Goal: Participate in discussion: Engage in conversation with other users on a specific topic

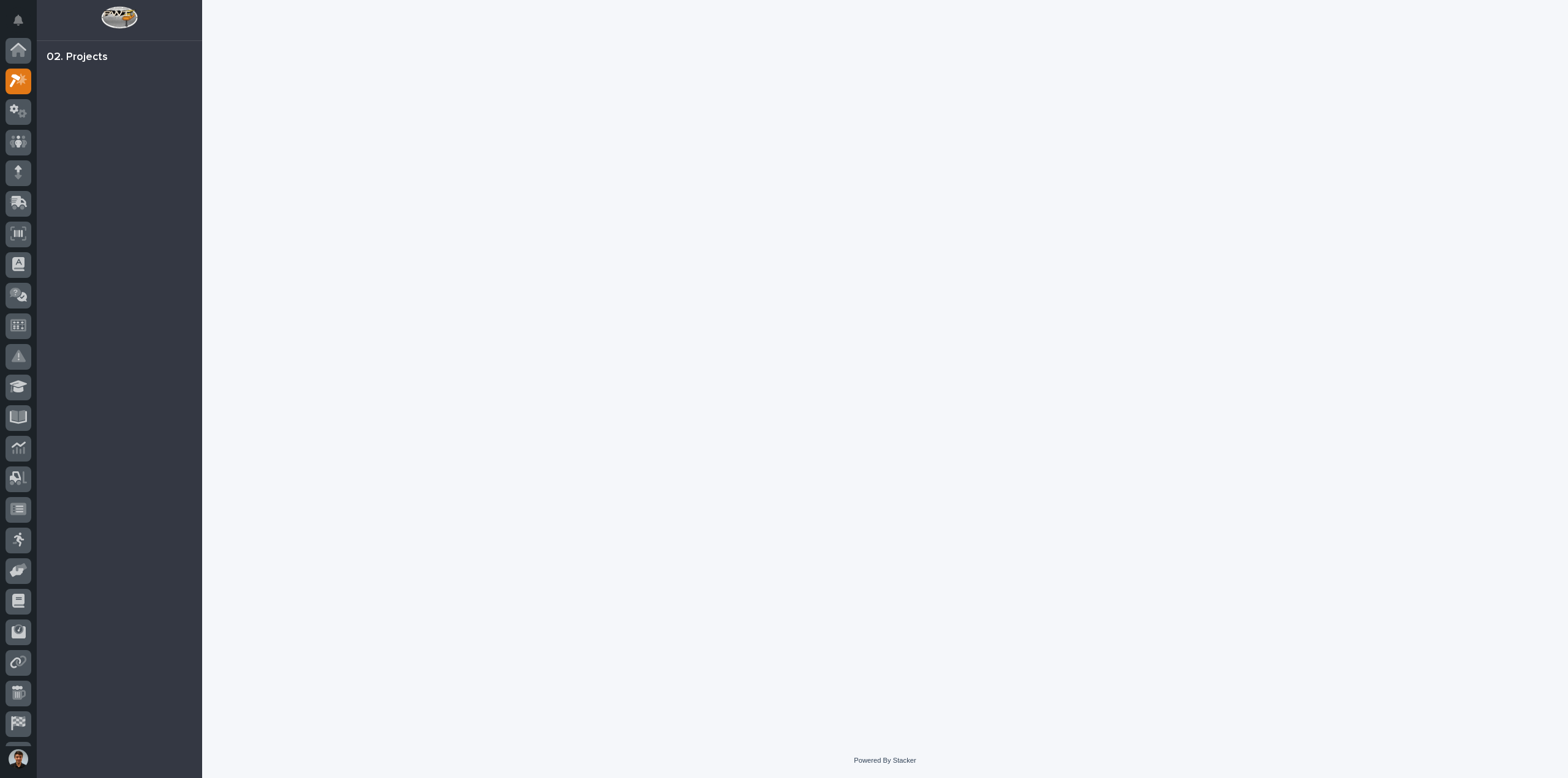
scroll to position [31, 0]
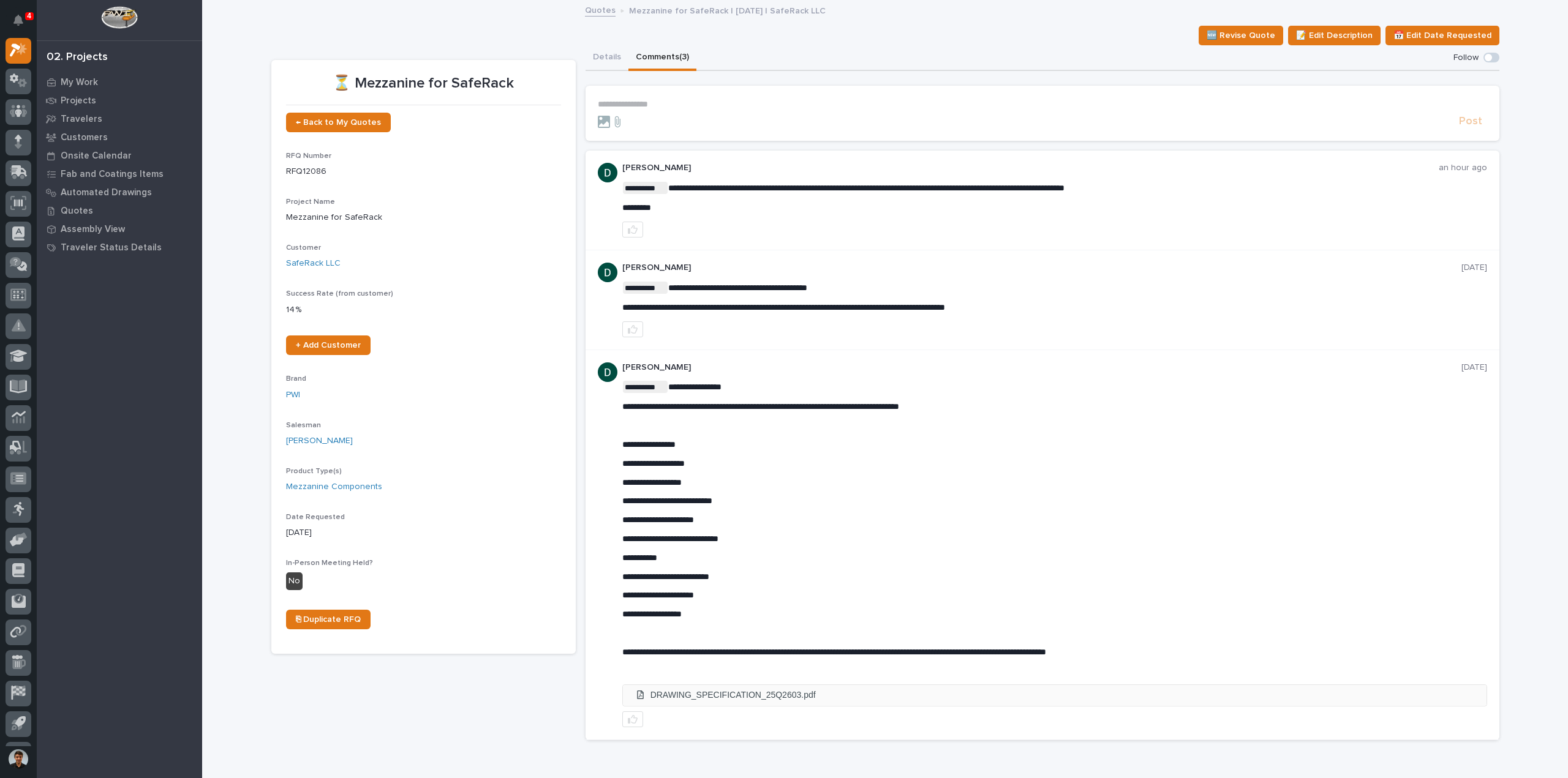
click at [691, 693] on li "DRAWING_SPECIFICATION_25Q2603.pdf" at bounding box center [1054, 695] width 864 height 20
click at [618, 67] on button "Details" at bounding box center [607, 58] width 43 height 25
click at [641, 65] on button "Comments (3)" at bounding box center [662, 58] width 68 height 25
click at [696, 105] on p "**********" at bounding box center [1042, 105] width 889 height 11
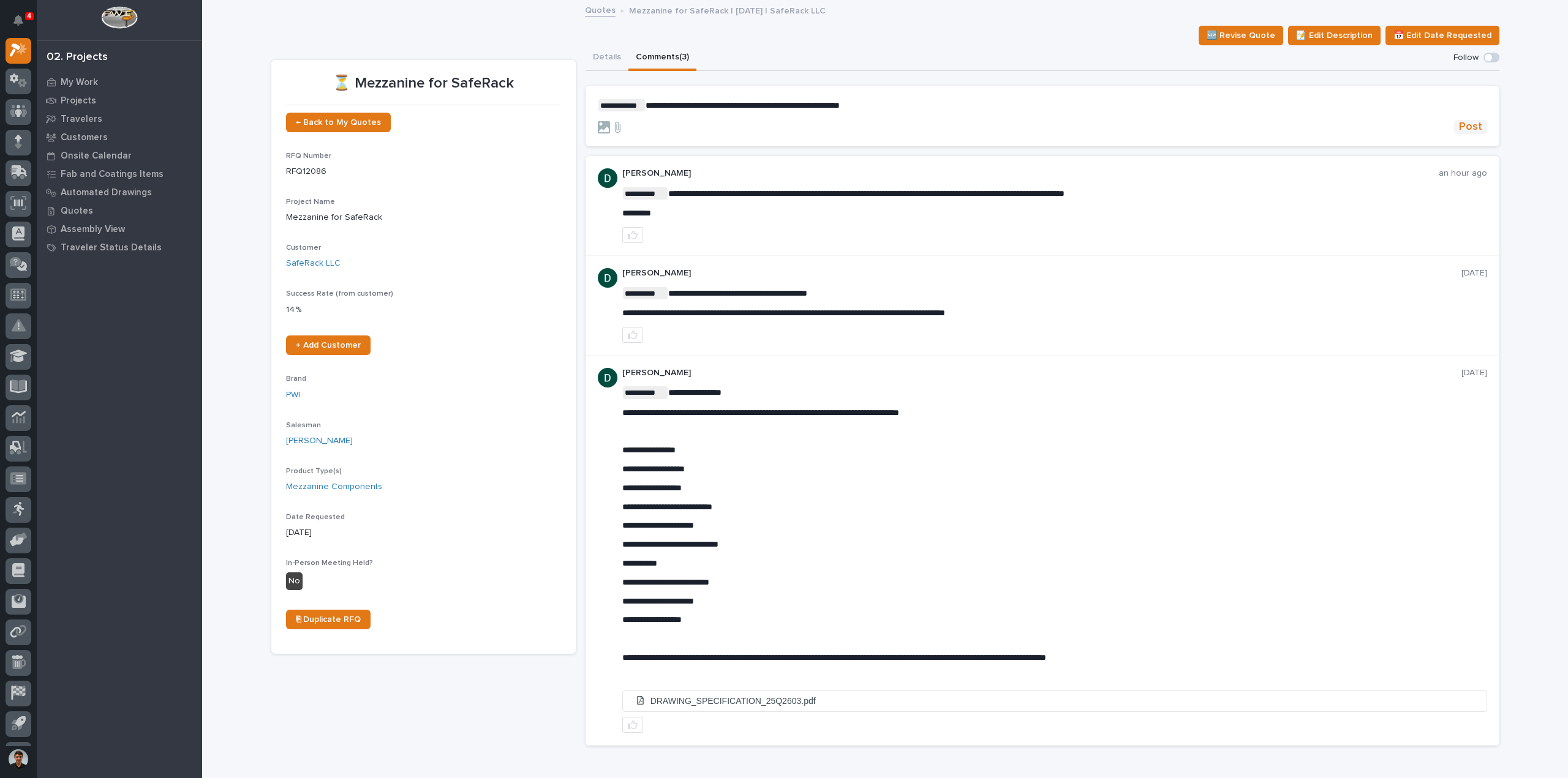
click at [1477, 133] on button "Post" at bounding box center [1470, 127] width 33 height 14
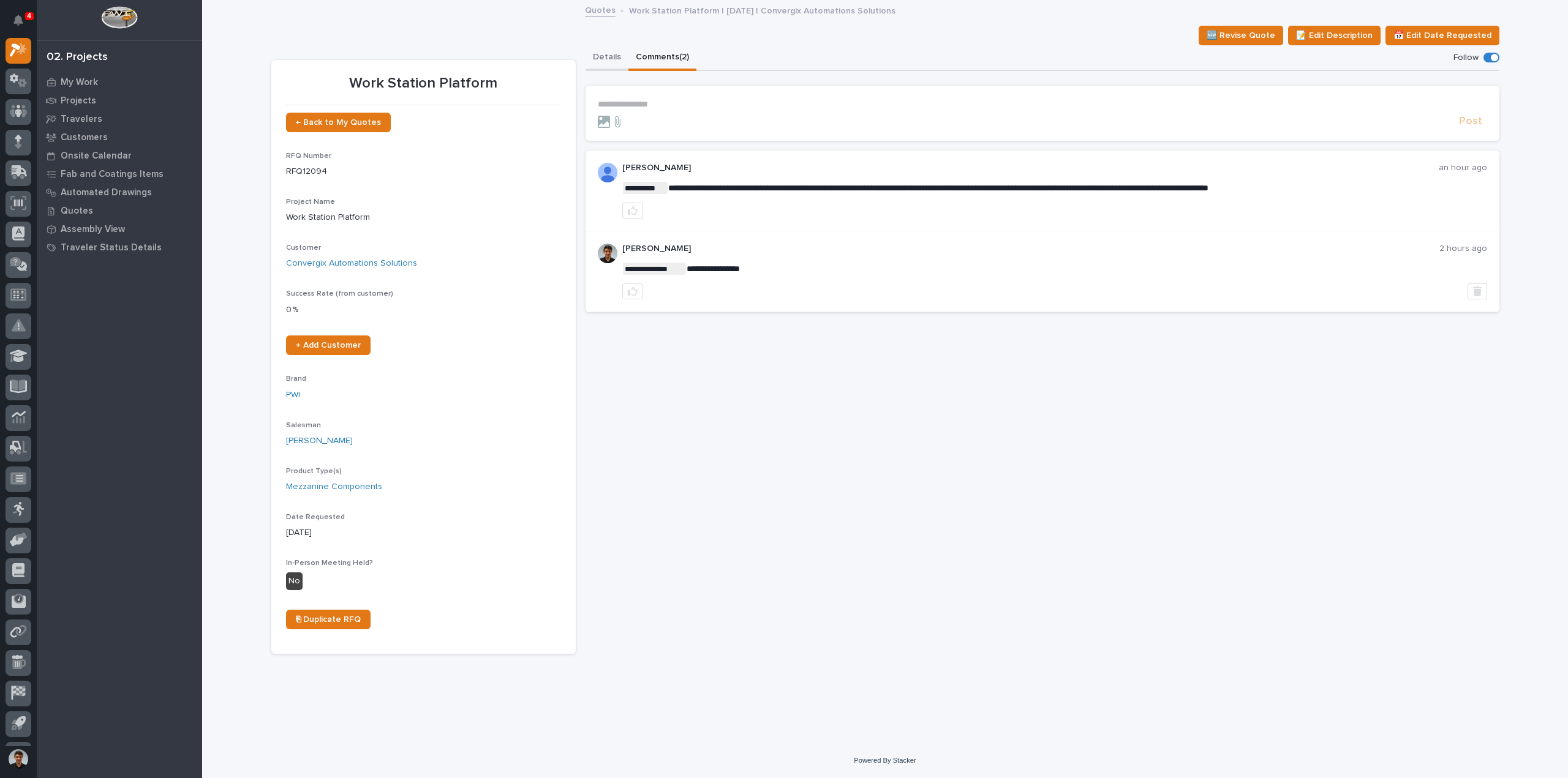
click at [600, 58] on button "Details" at bounding box center [607, 58] width 43 height 25
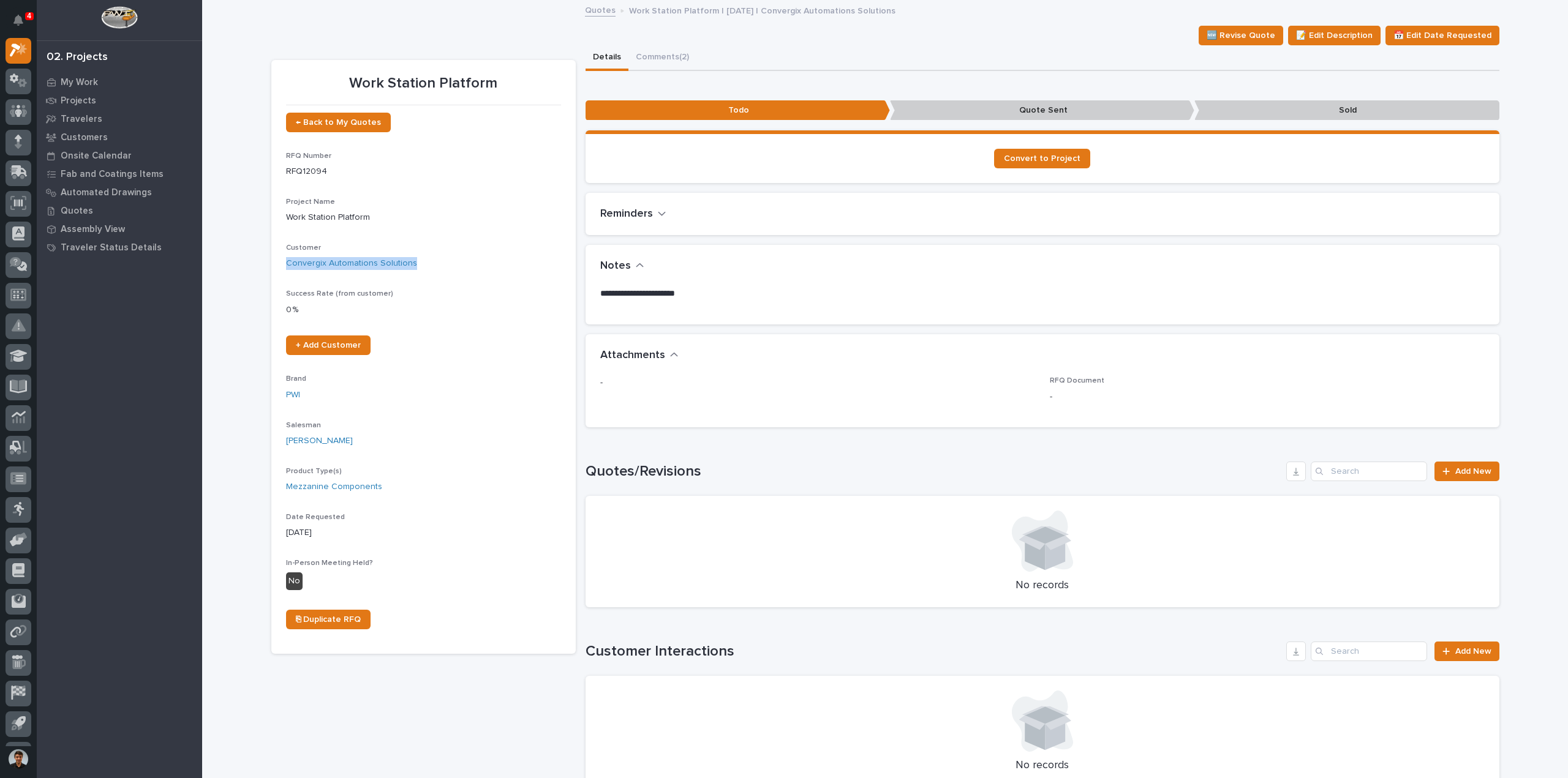
drag, startPoint x: 421, startPoint y: 261, endPoint x: 278, endPoint y: 260, distance: 143.0
click at [278, 260] on section "Work Station Platform ← Back to My Quotes RFQ Number RFQ12094 Project Name Work…" at bounding box center [424, 357] width 305 height 593
copy link "Convergix Automations Solutions"
click at [660, 61] on button "Comments (2)" at bounding box center [662, 58] width 68 height 25
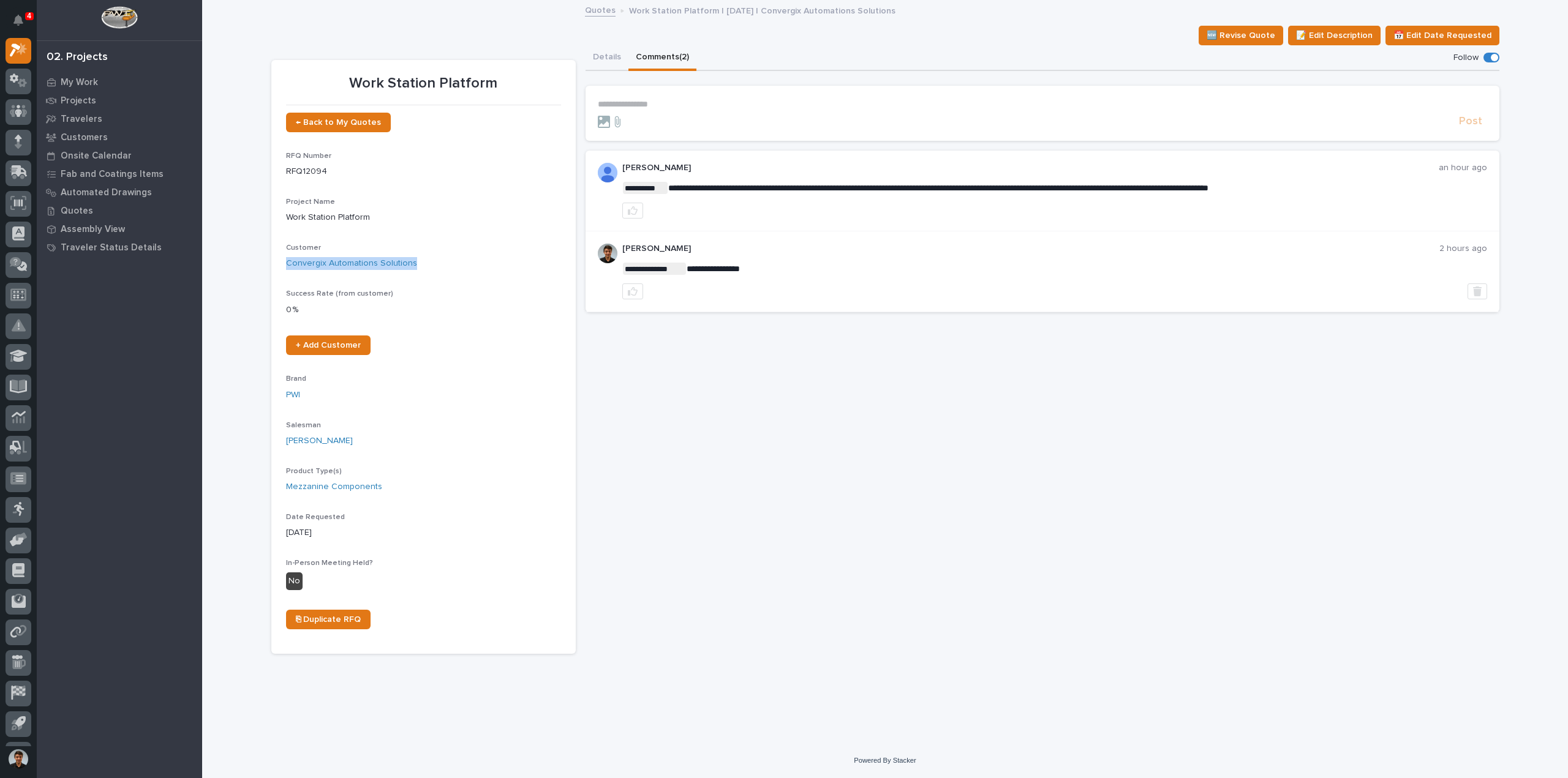
click at [606, 56] on button "Details" at bounding box center [607, 58] width 43 height 25
click at [664, 57] on button "Comments (2)" at bounding box center [662, 58] width 68 height 25
click at [675, 99] on p "**********" at bounding box center [1042, 105] width 889 height 11
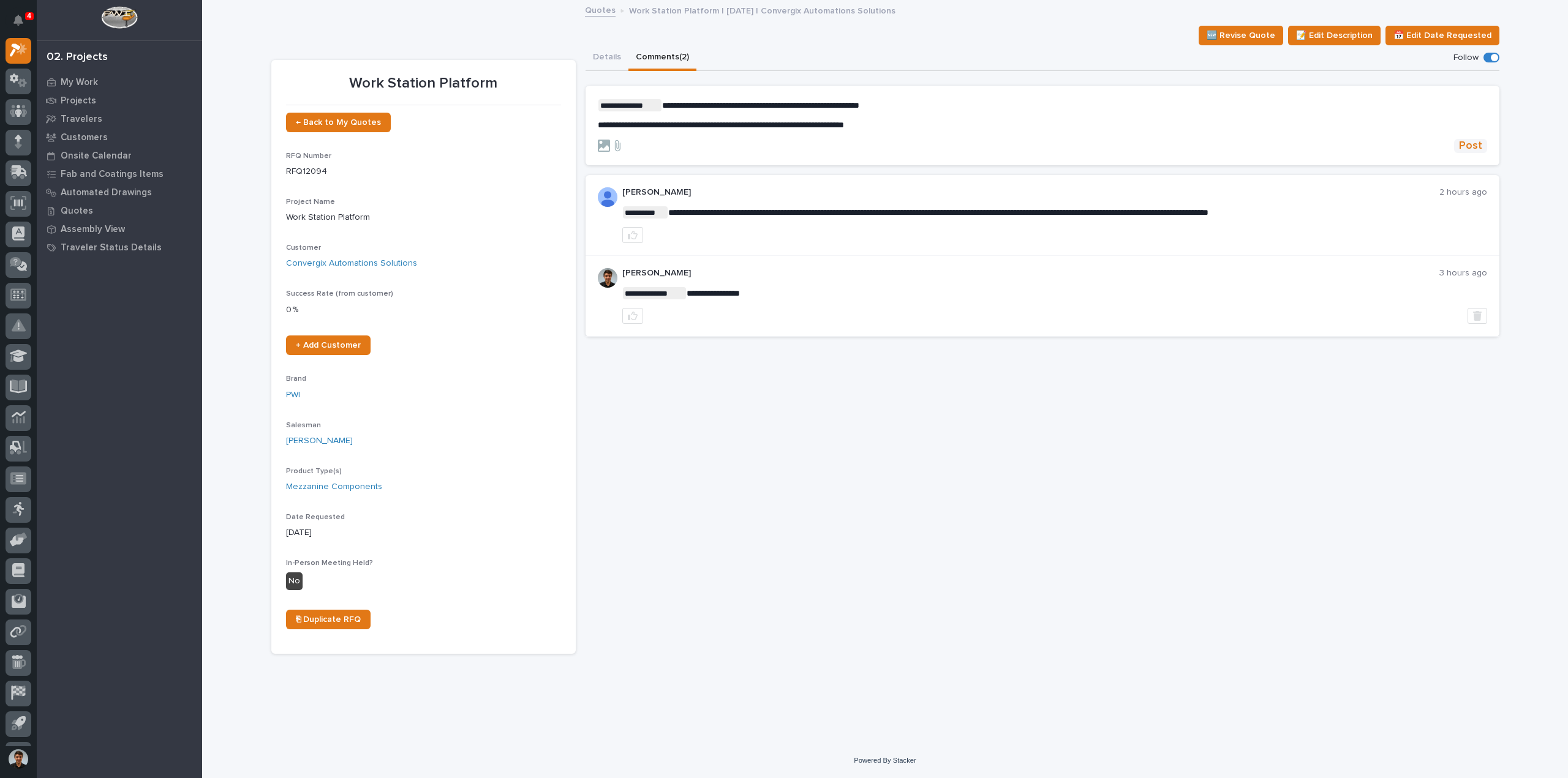
click at [1480, 144] on span "Post" at bounding box center [1470, 146] width 23 height 14
